Goal: Task Accomplishment & Management: Manage account settings

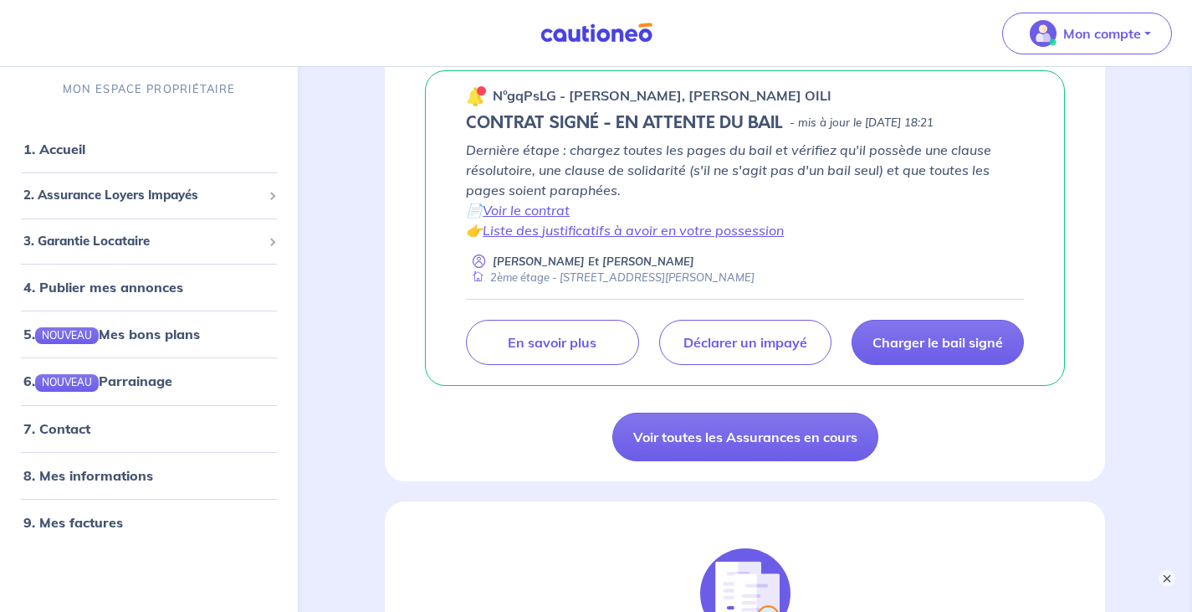
scroll to position [335, 0]
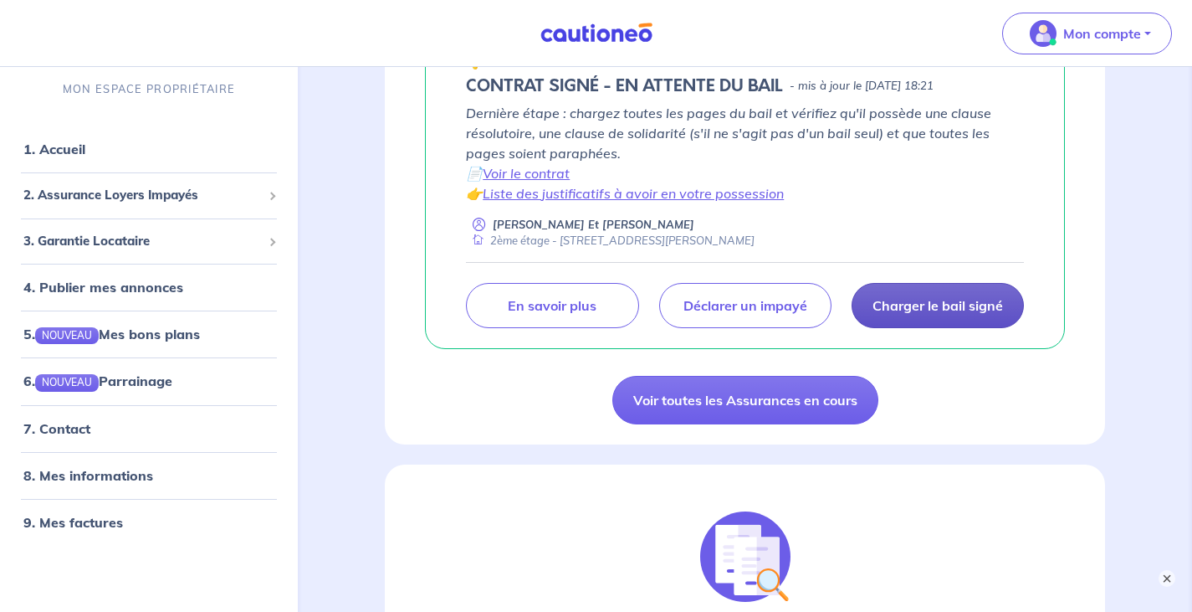
click at [954, 309] on p "Charger le bail signé" at bounding box center [938, 305] width 131 height 17
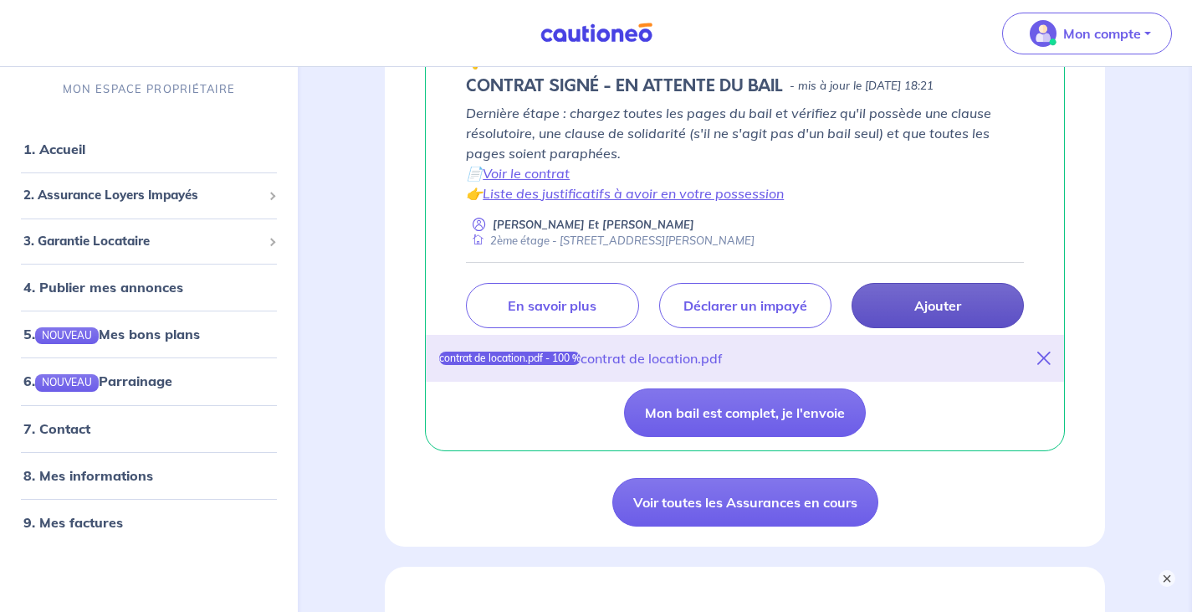
click at [945, 300] on p "Ajouter" at bounding box center [938, 305] width 47 height 17
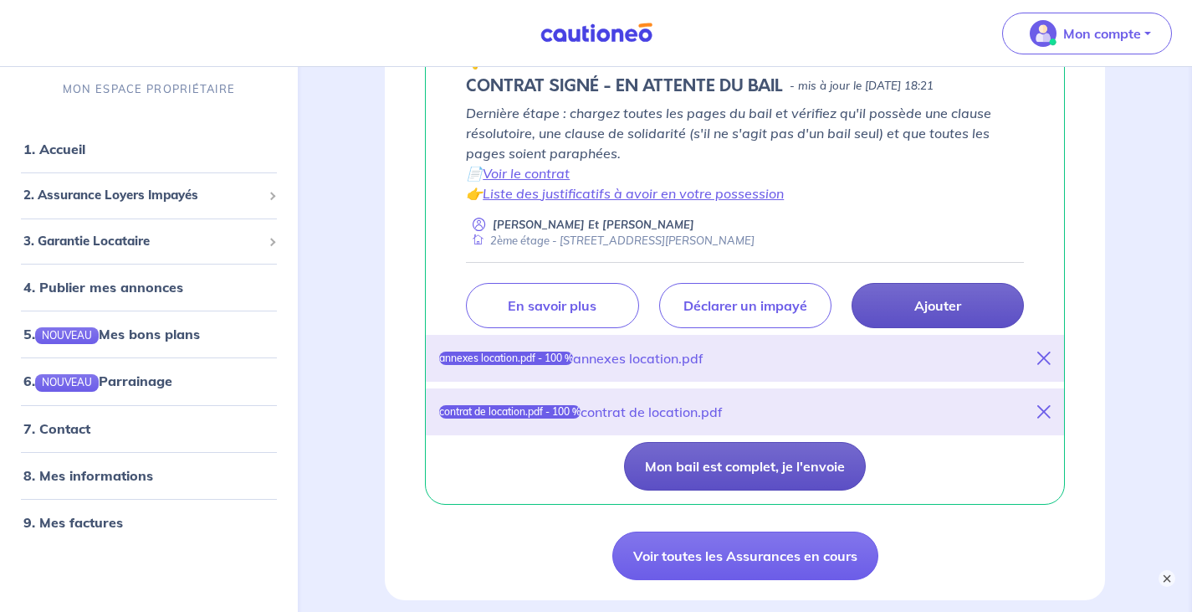
click at [755, 468] on button "Mon bail est complet, je l'envoie" at bounding box center [745, 466] width 242 height 49
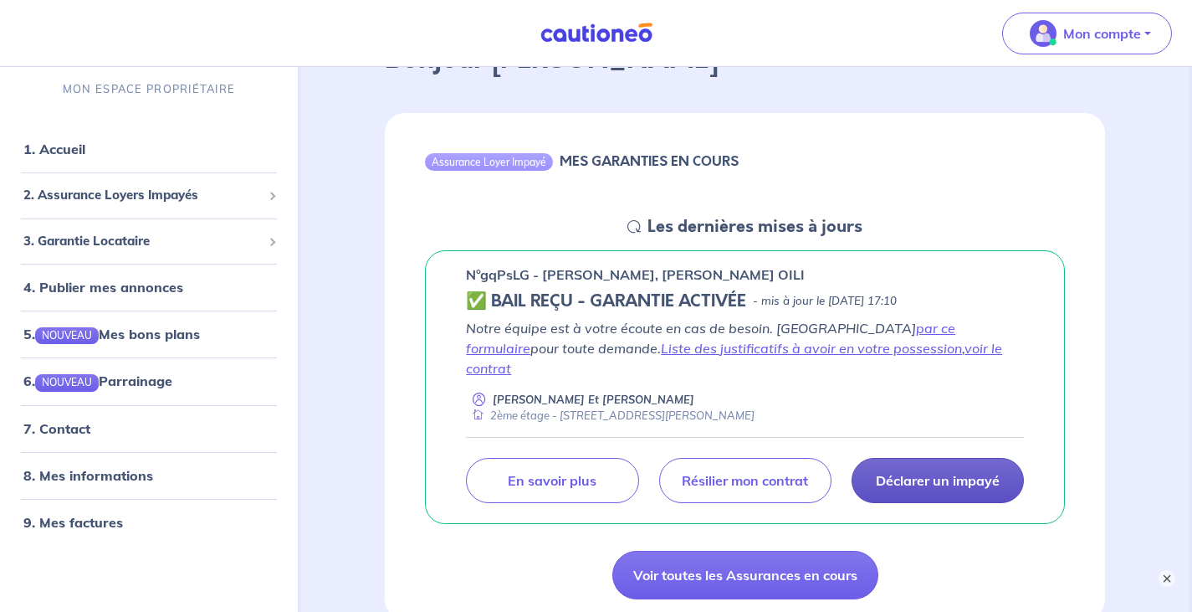
scroll to position [84, 0]
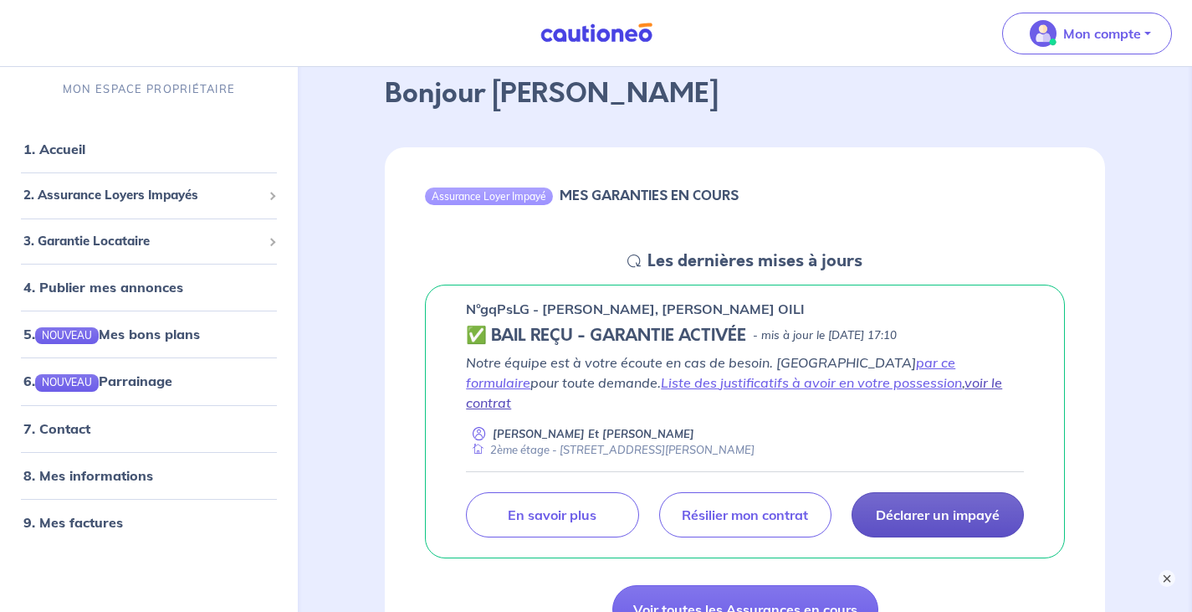
click at [882, 382] on link "voir le contrat" at bounding box center [734, 392] width 536 height 37
click at [874, 361] on link "par ce formulaire" at bounding box center [710, 372] width 489 height 37
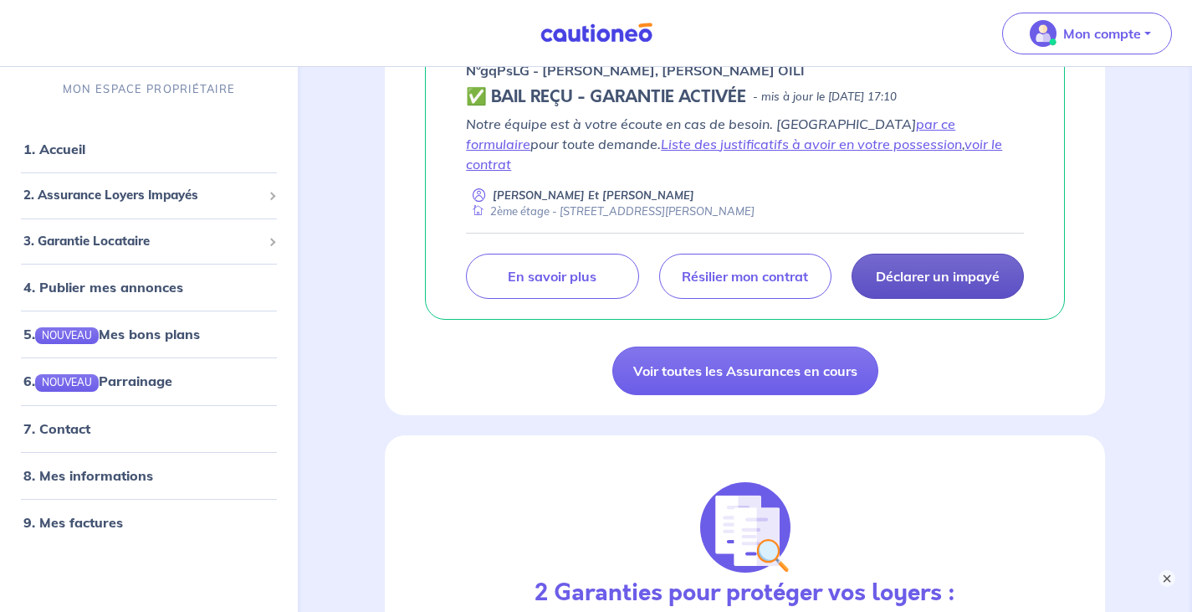
scroll to position [335, 0]
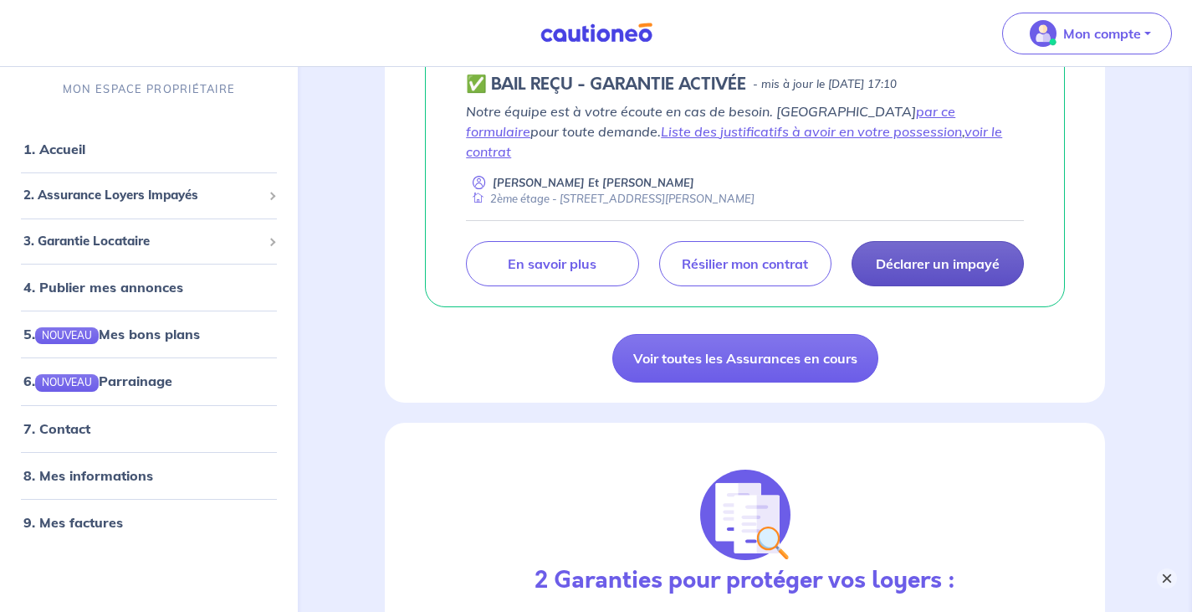
click at [1165, 568] on button "×" at bounding box center [1167, 578] width 20 height 20
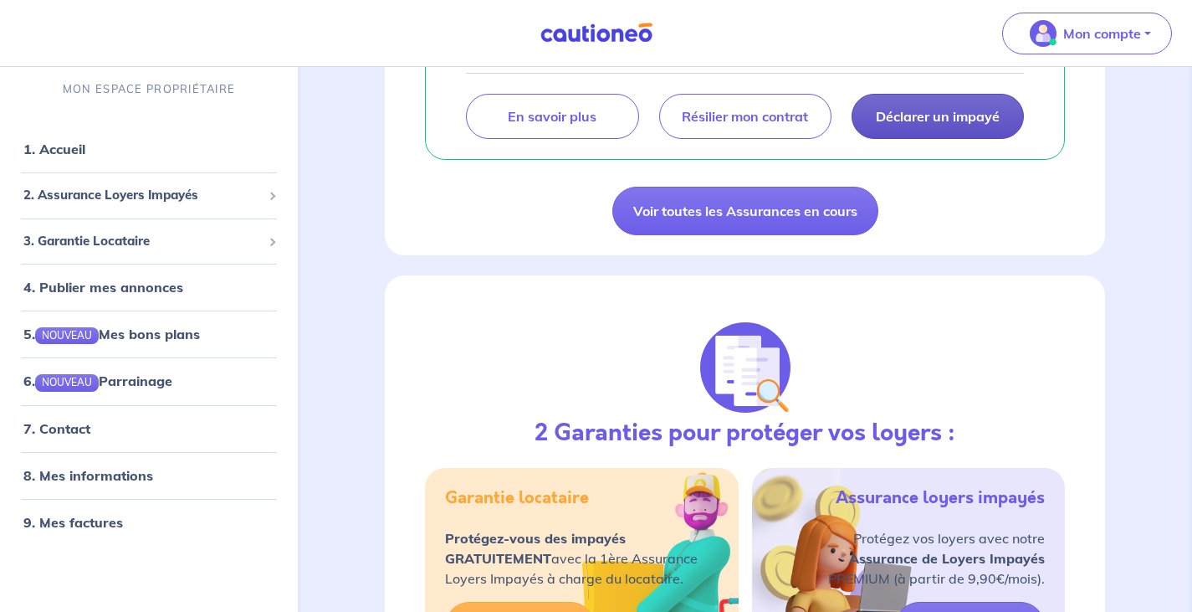
scroll to position [502, 0]
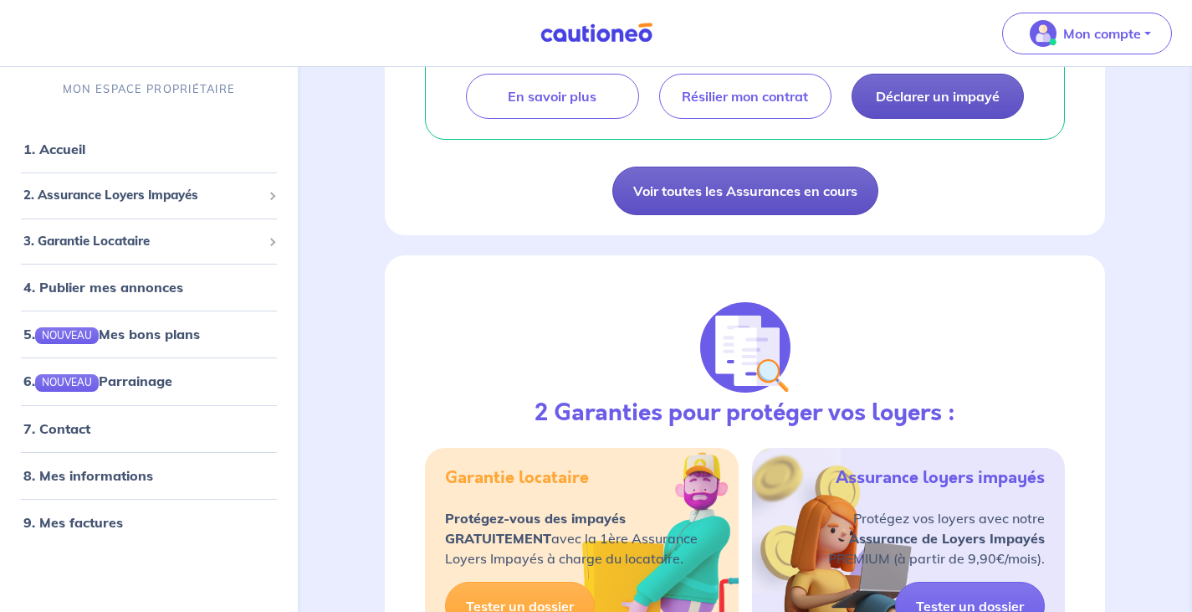
click at [751, 169] on link "Voir toutes les Assurances en cours" at bounding box center [745, 191] width 266 height 49
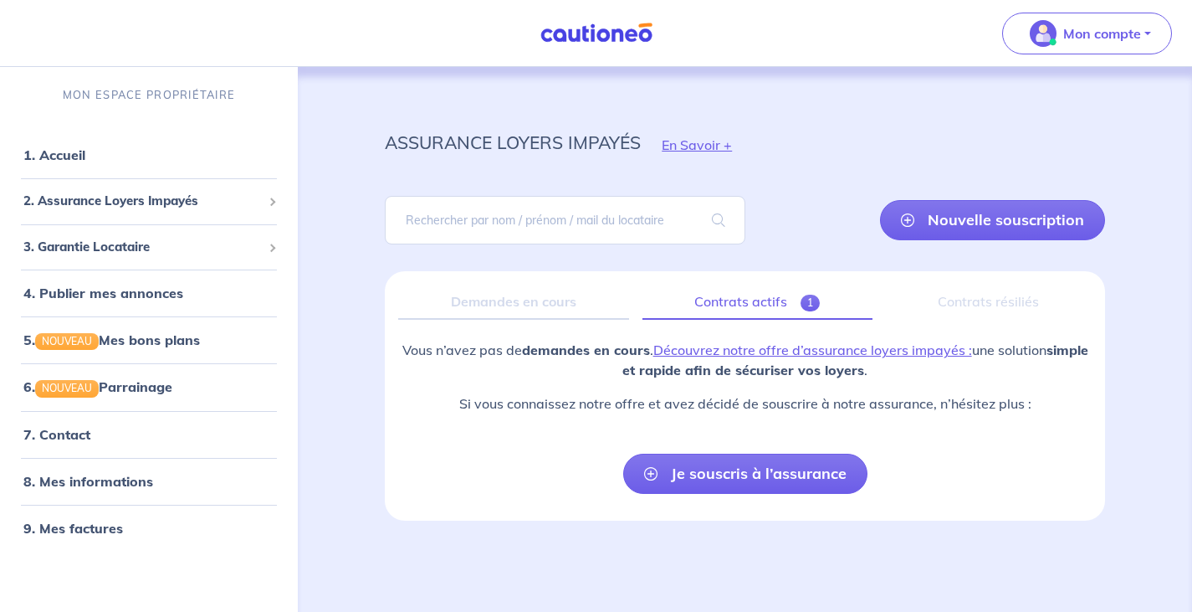
click at [755, 303] on link "Contrats actifs 1" at bounding box center [758, 301] width 230 height 35
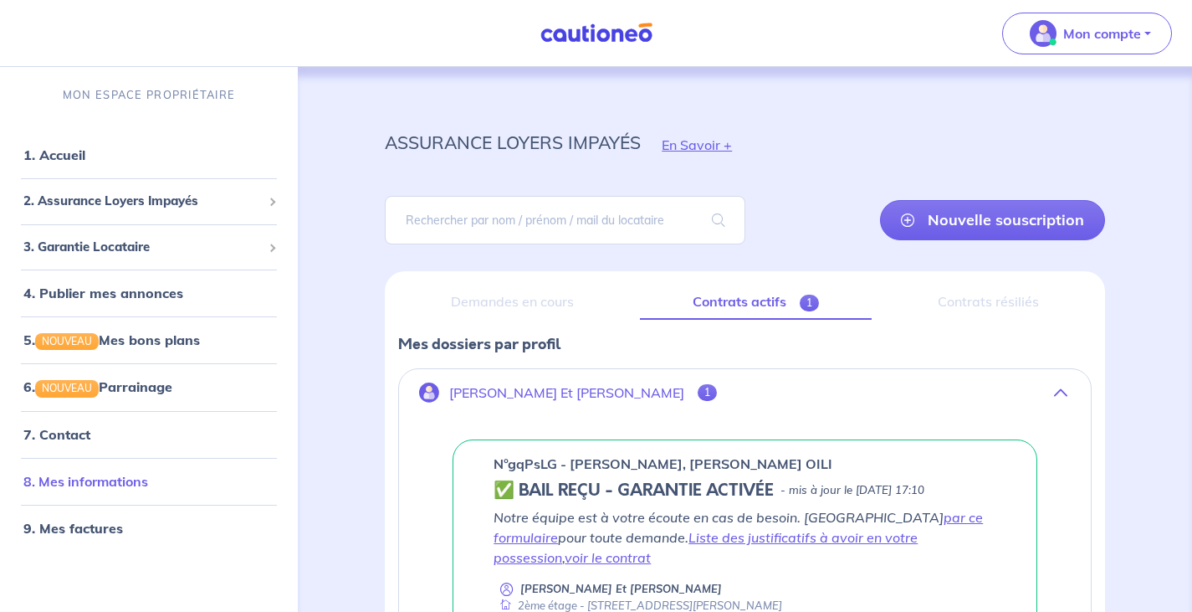
click at [148, 478] on link "8. Mes informations" at bounding box center [85, 481] width 125 height 17
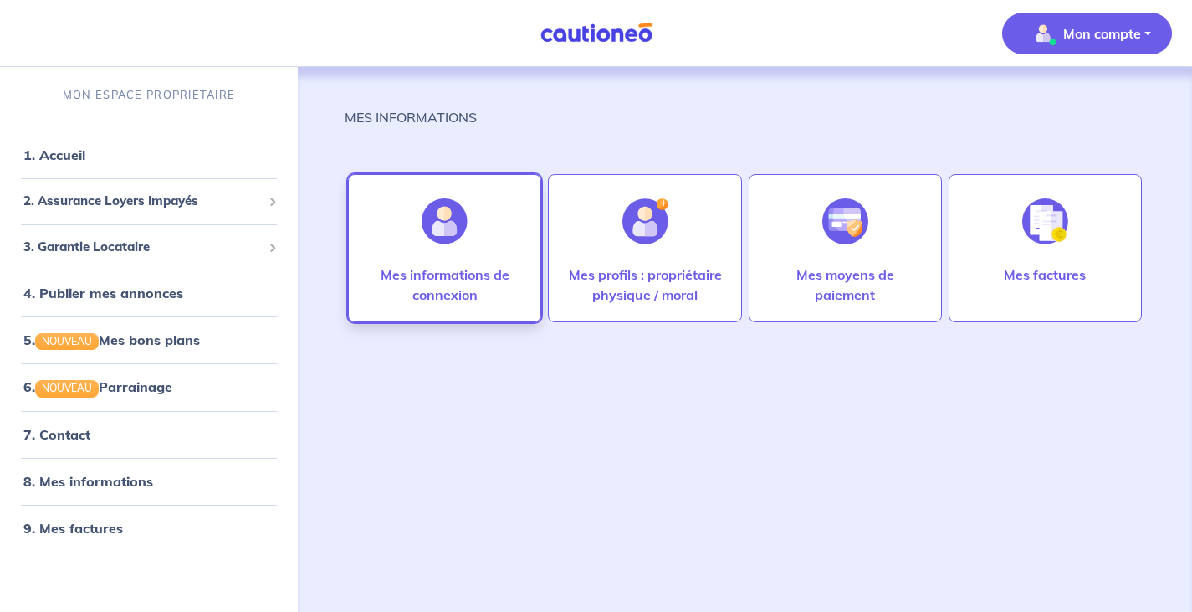
click at [426, 292] on p "Mes informations de connexion" at bounding box center [445, 284] width 158 height 40
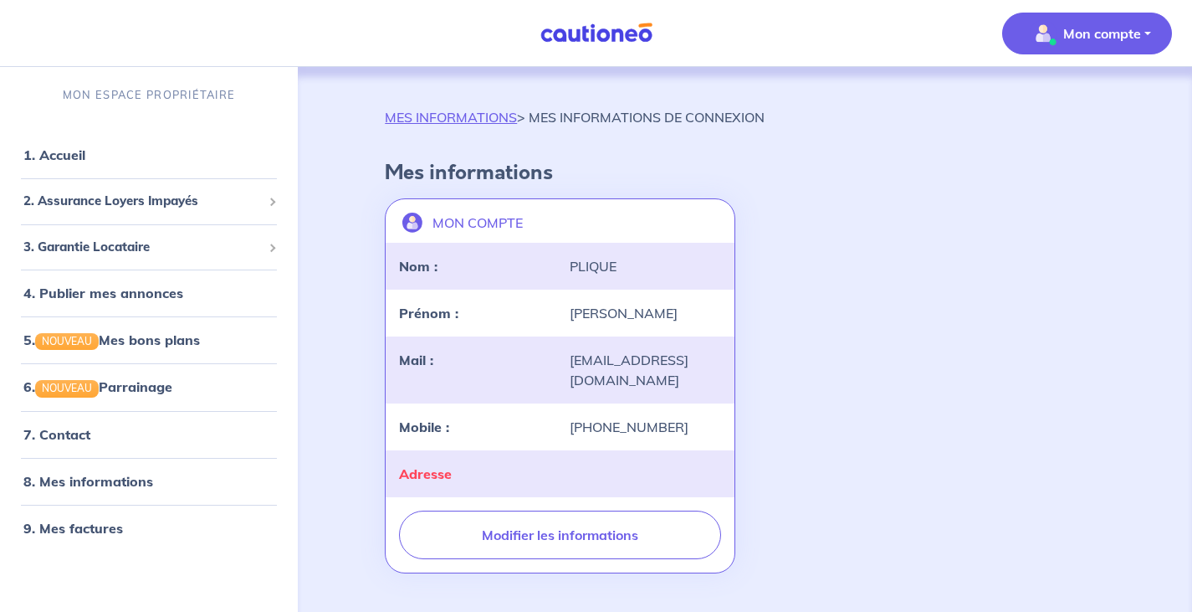
scroll to position [28, 0]
